Goal: Information Seeking & Learning: Learn about a topic

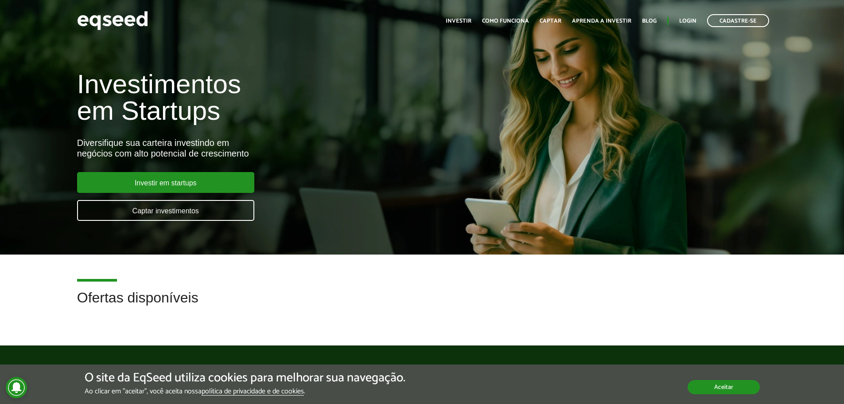
click at [715, 384] on button "Aceitar" at bounding box center [724, 387] width 72 height 14
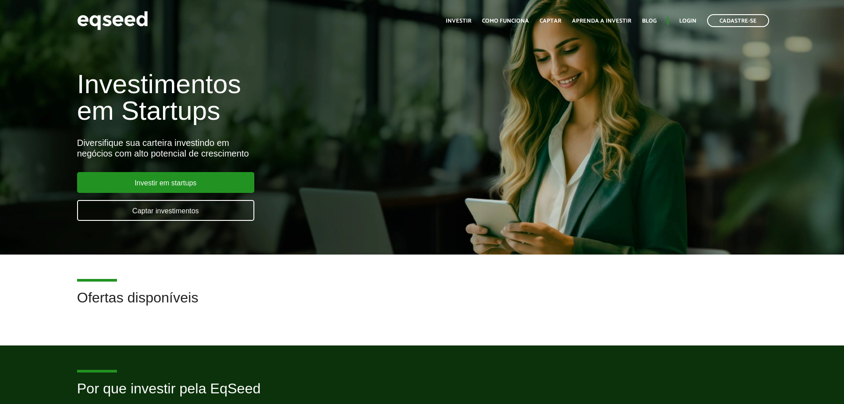
click at [366, 124] on h1 "Investimentos em Startups" at bounding box center [281, 97] width 409 height 53
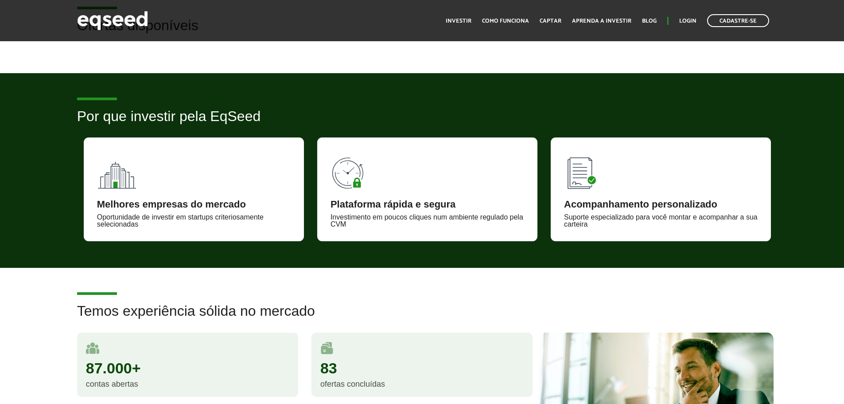
scroll to position [310, 0]
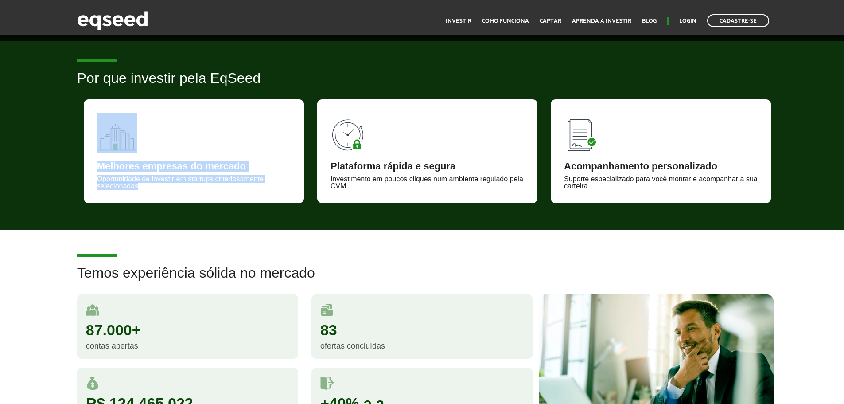
drag, startPoint x: 207, startPoint y: 187, endPoint x: 73, endPoint y: 157, distance: 136.9
click at [73, 157] on div "Por que investir pela EqSeed Melhores empresas do mercado Oportunidade de inves…" at bounding box center [421, 136] width 703 height 132
click at [233, 135] on div "Melhores empresas do mercado Oportunidade de investir em startups criteriosamen…" at bounding box center [194, 151] width 220 height 104
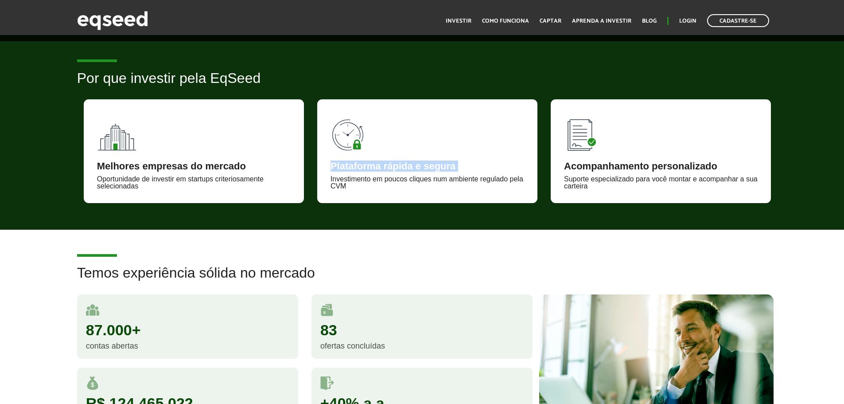
drag, startPoint x: 323, startPoint y: 173, endPoint x: 321, endPoint y: 155, distance: 17.9
click at [321, 155] on div "Plataforma rápida e segura Investimento em poucos cliques num ambiente regulado…" at bounding box center [427, 151] width 220 height 104
click at [337, 189] on div "Investimento em poucos cliques num ambiente regulado pela CVM" at bounding box center [427, 182] width 194 height 14
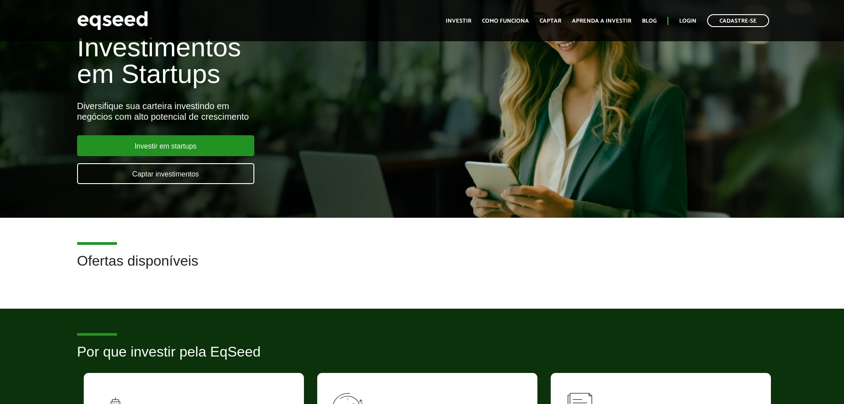
scroll to position [0, 0]
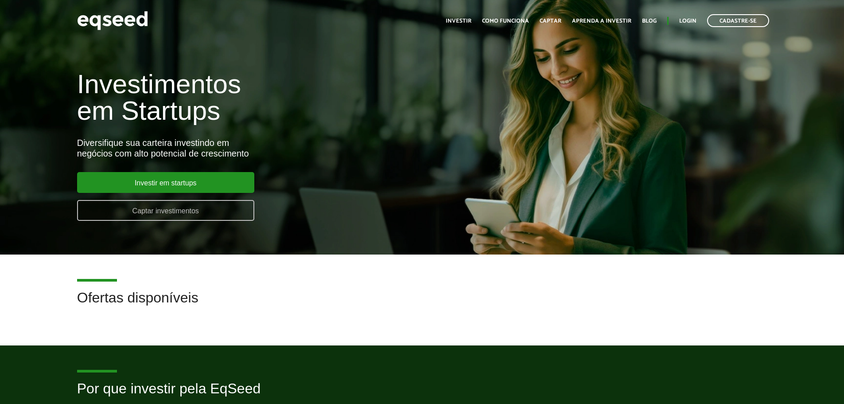
click at [201, 214] on link "Captar investimentos" at bounding box center [165, 210] width 177 height 21
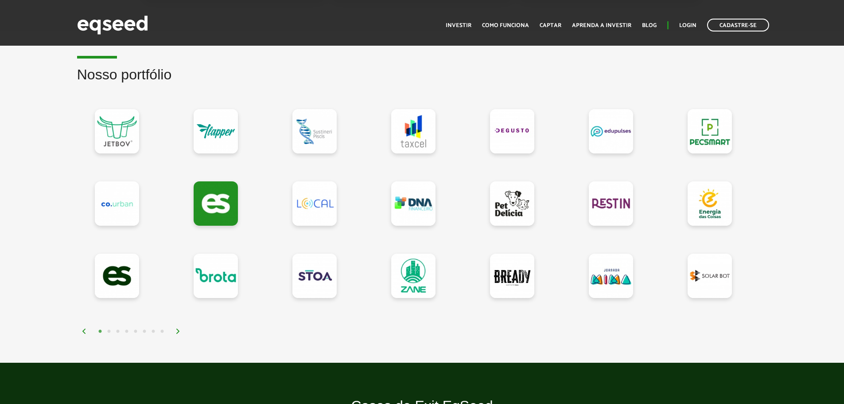
scroll to position [709, 0]
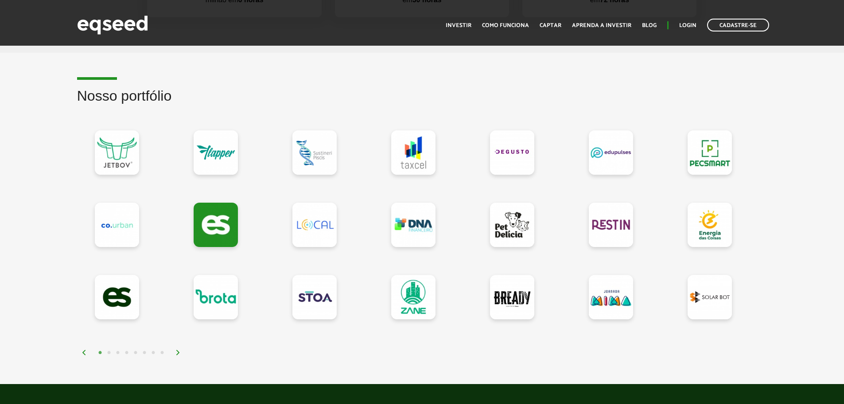
click at [180, 352] on img at bounding box center [177, 352] width 5 height 5
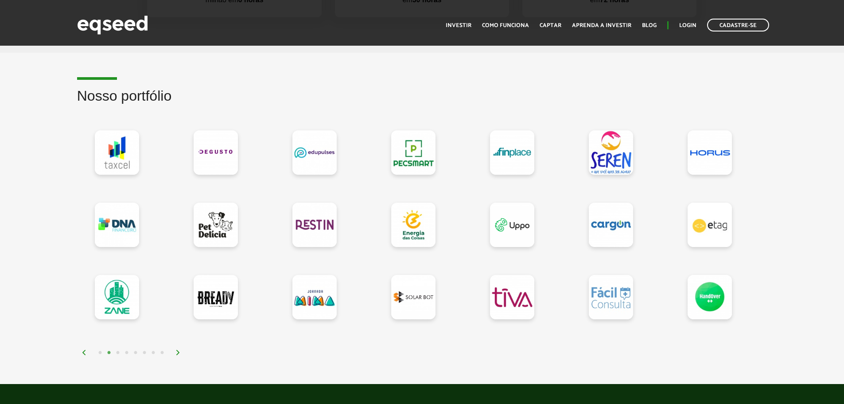
click at [87, 350] on div "1 2 3 4 5 6 7 8" at bounding box center [425, 352] width 686 height 10
click at [82, 350] on img at bounding box center [84, 352] width 5 height 5
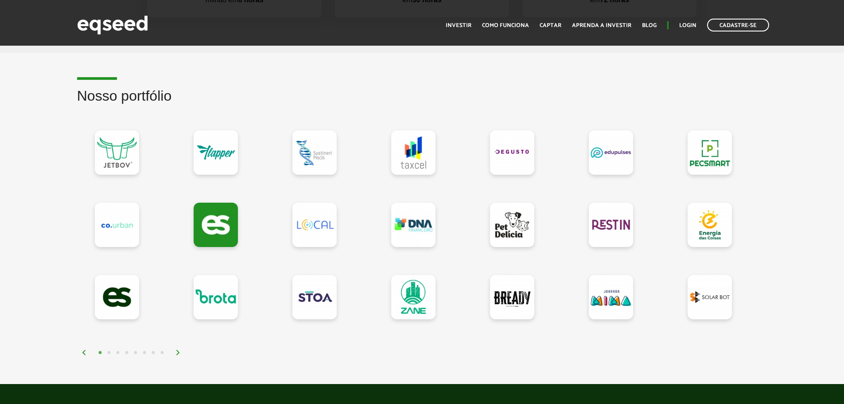
click at [177, 352] on img at bounding box center [177, 352] width 5 height 5
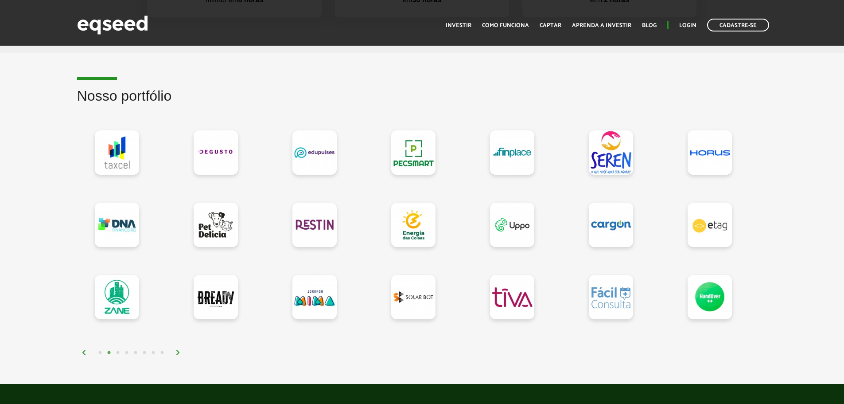
click at [177, 352] on img at bounding box center [177, 352] width 5 height 5
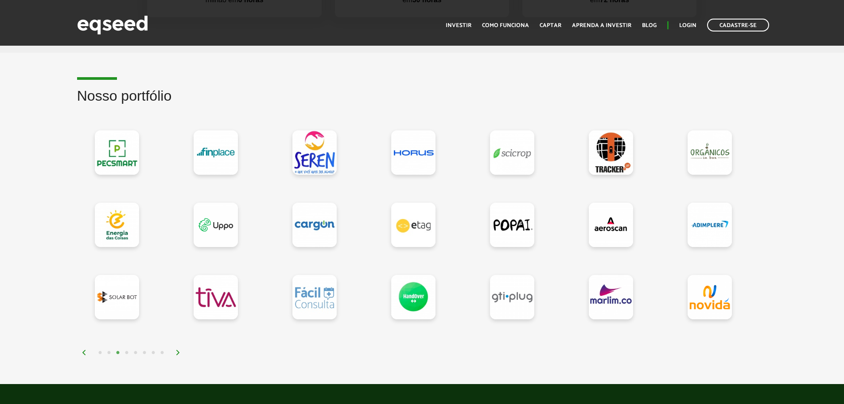
click at [177, 352] on img at bounding box center [177, 352] width 5 height 5
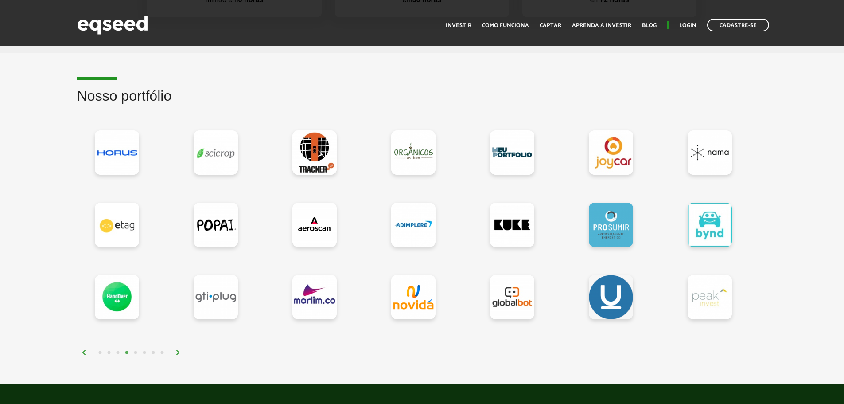
click at [177, 352] on img at bounding box center [177, 352] width 5 height 5
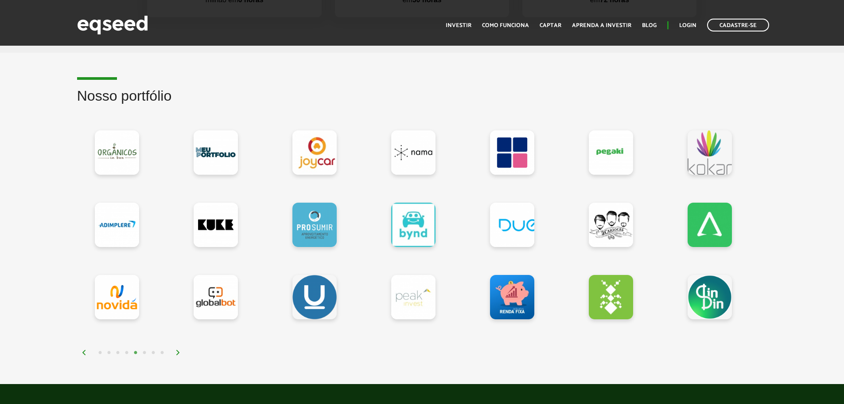
click at [177, 352] on img at bounding box center [177, 352] width 5 height 5
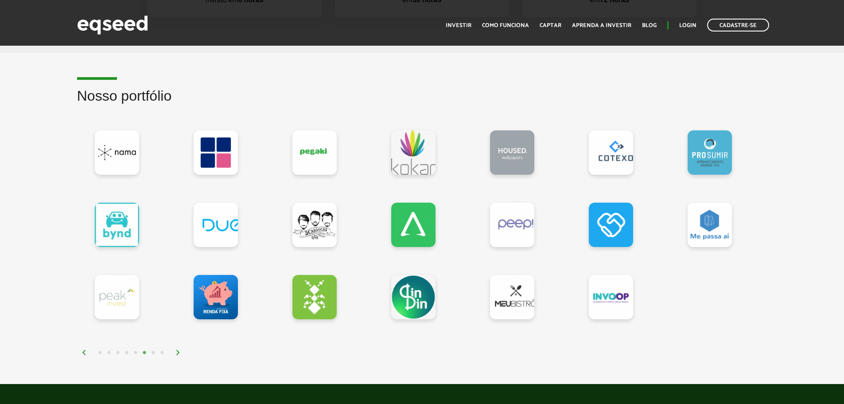
click at [177, 352] on img at bounding box center [177, 352] width 5 height 5
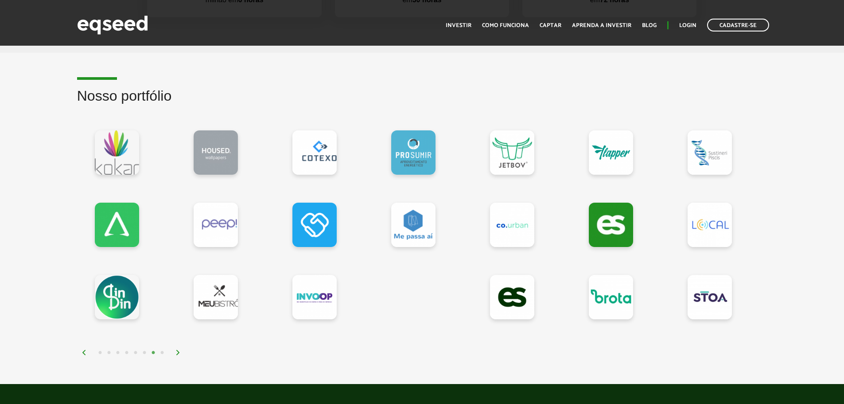
click at [177, 352] on img at bounding box center [177, 352] width 5 height 5
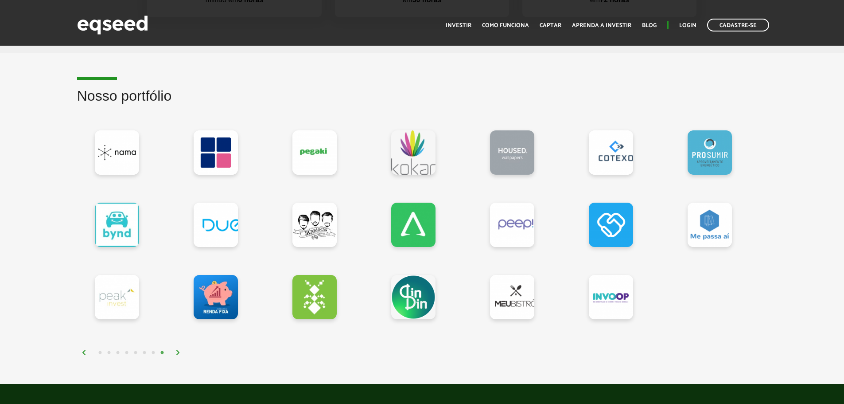
click at [177, 352] on img at bounding box center [177, 352] width 5 height 5
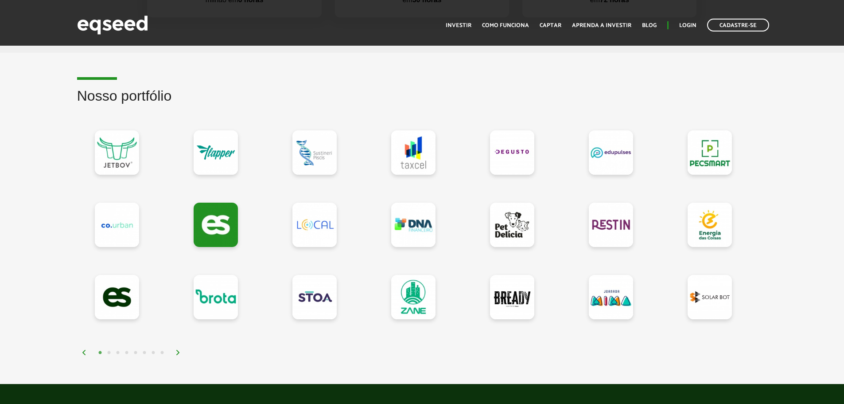
click at [177, 352] on img at bounding box center [177, 352] width 5 height 5
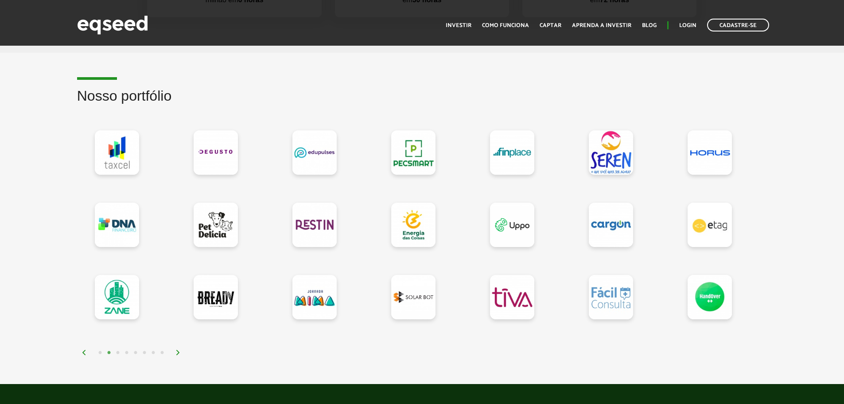
click at [84, 351] on img at bounding box center [84, 352] width 5 height 5
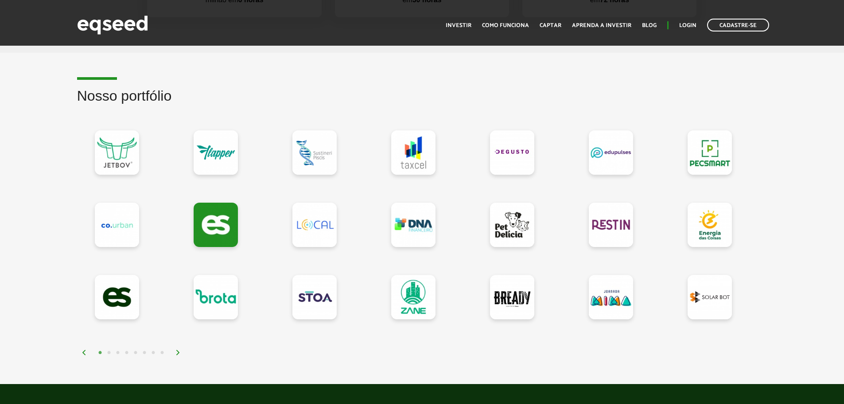
click at [84, 351] on img at bounding box center [84, 352] width 5 height 5
click at [64, 273] on div "Nosso portfólio" at bounding box center [422, 222] width 844 height 269
click at [202, 111] on h2 "Nosso portfólio" at bounding box center [422, 102] width 690 height 29
drag, startPoint x: 193, startPoint y: 101, endPoint x: 70, endPoint y: 95, distance: 122.4
click at [70, 95] on div "Nosso portfólio" at bounding box center [421, 222] width 703 height 269
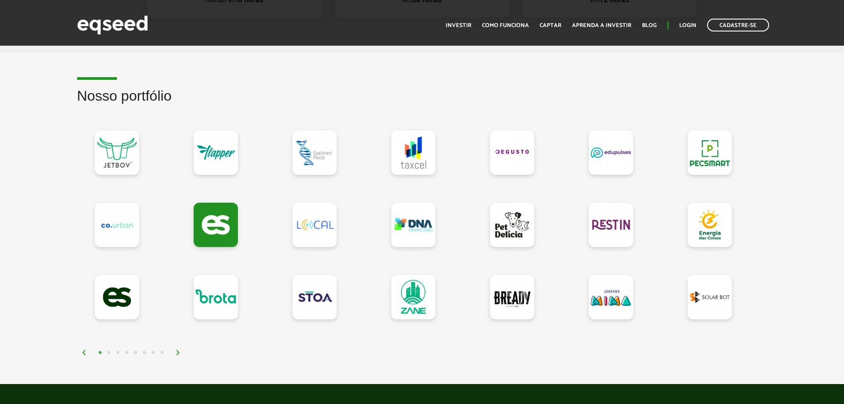
click at [70, 124] on div "Nosso portfólio" at bounding box center [421, 222] width 703 height 269
click at [241, 76] on article "Nosso portfólio" at bounding box center [422, 218] width 844 height 331
